Goal: Task Accomplishment & Management: Manage account settings

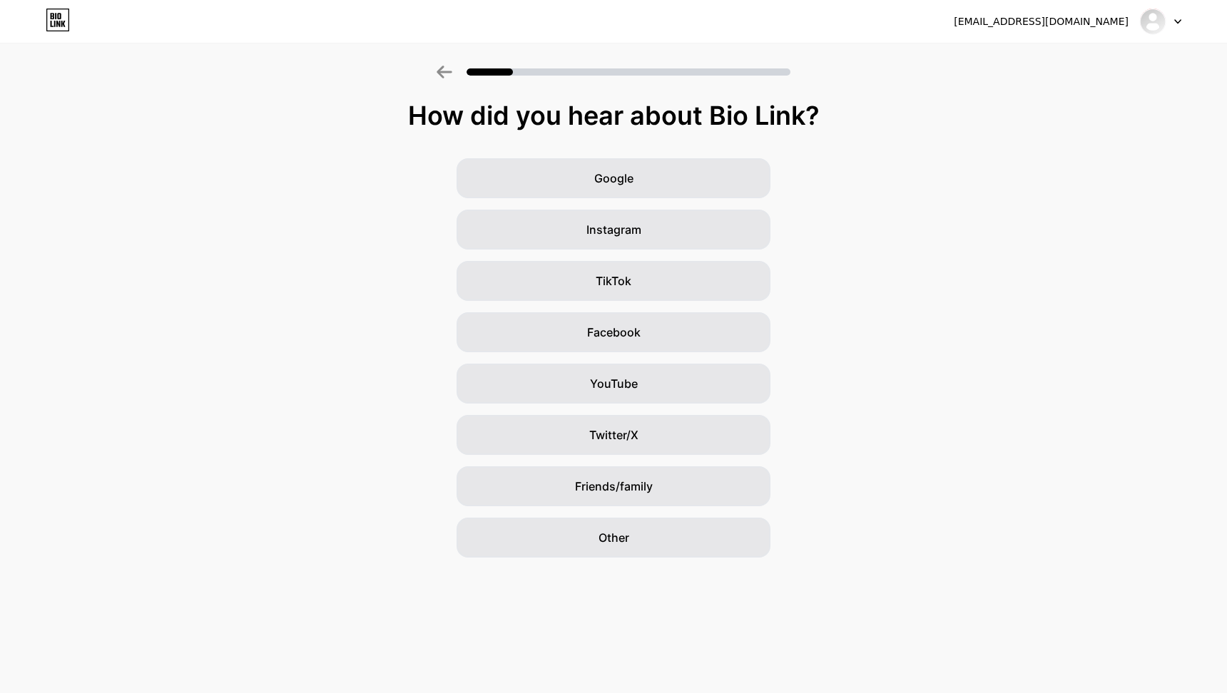
click at [1170, 19] on div at bounding box center [1160, 22] width 41 height 26
click at [1048, 61] on li "Logout" at bounding box center [1092, 58] width 177 height 39
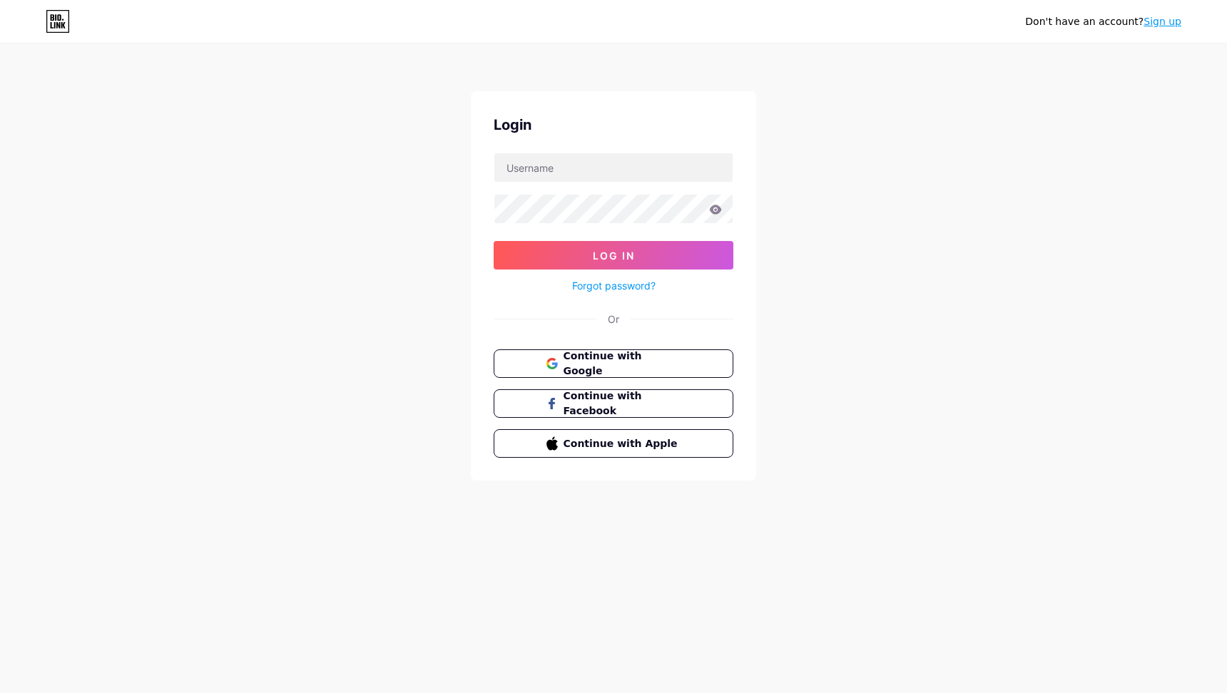
click at [271, 275] on div "Don't have an account? Sign up Login Log In Forgot password? Or Continue with G…" at bounding box center [613, 263] width 1227 height 527
click at [314, 139] on div "Don't have an account? Sign up Login Log In Forgot password? Or Continue with G…" at bounding box center [613, 263] width 1227 height 527
